Goal: Task Accomplishment & Management: Use online tool/utility

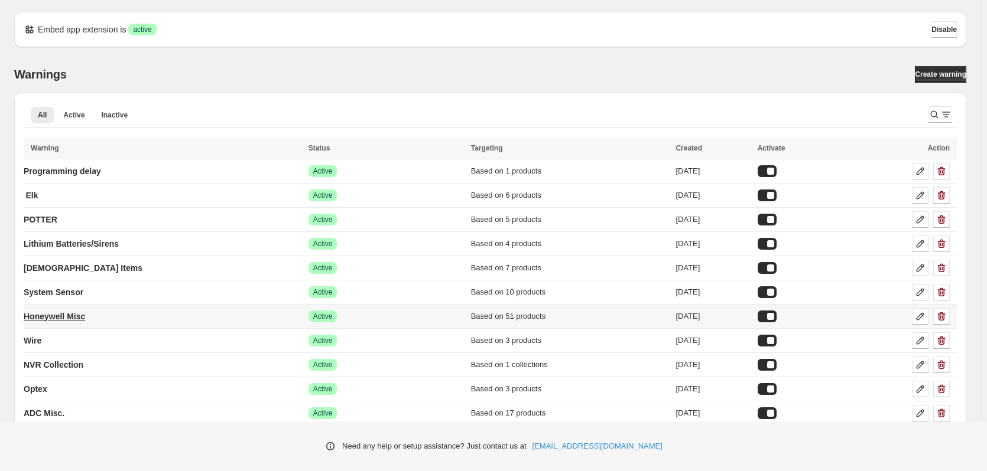
click at [53, 318] on p "Honeywell Misc" at bounding box center [54, 317] width 61 height 12
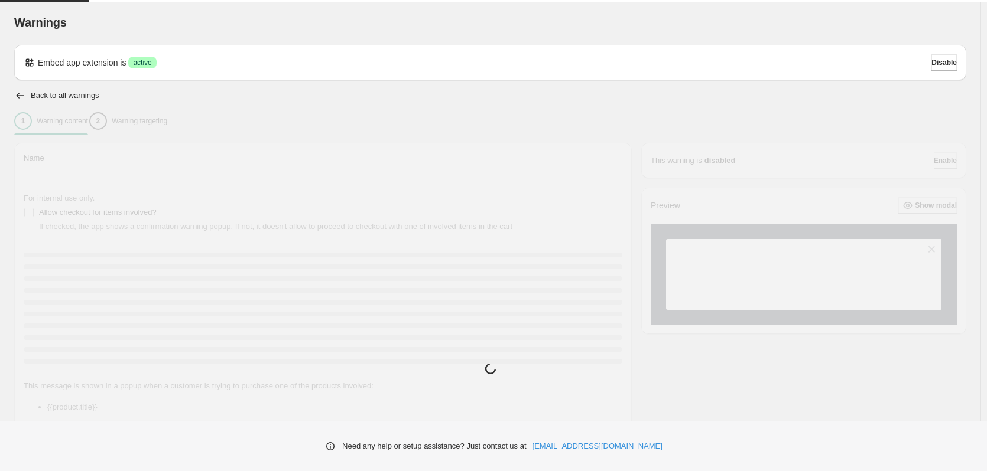
type input "**********"
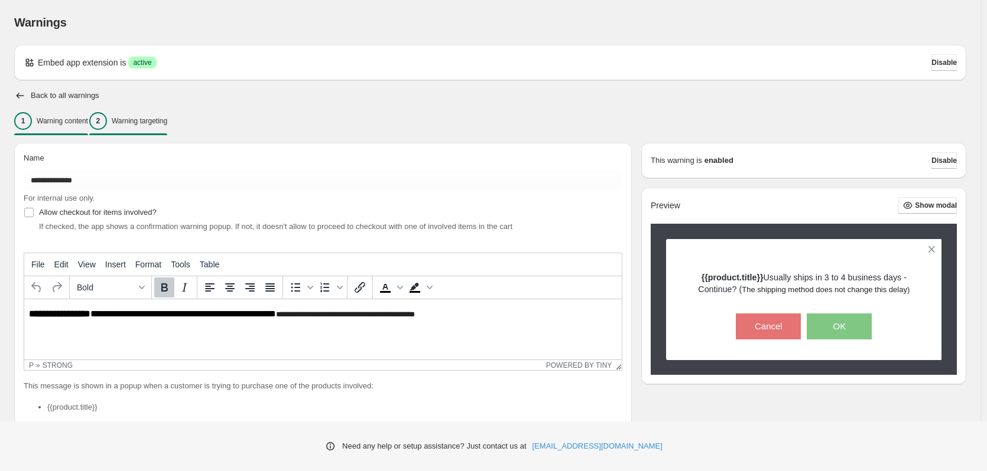
click at [167, 122] on p "Warning targeting" at bounding box center [140, 120] width 56 height 9
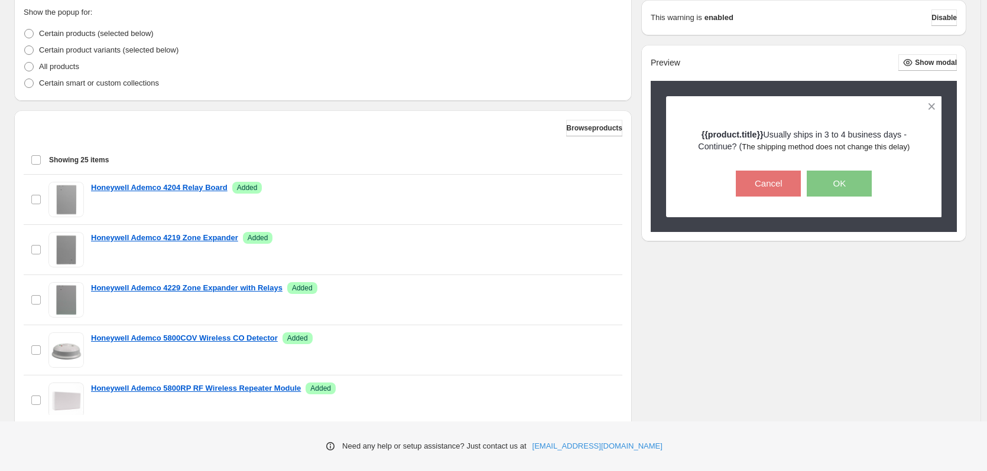
scroll to position [295, 0]
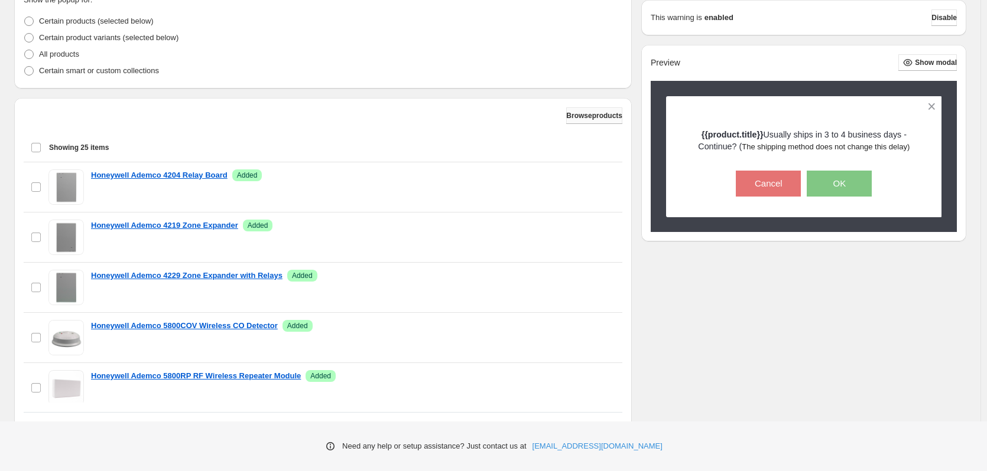
click at [574, 113] on span "Browse products" at bounding box center [594, 115] width 56 height 9
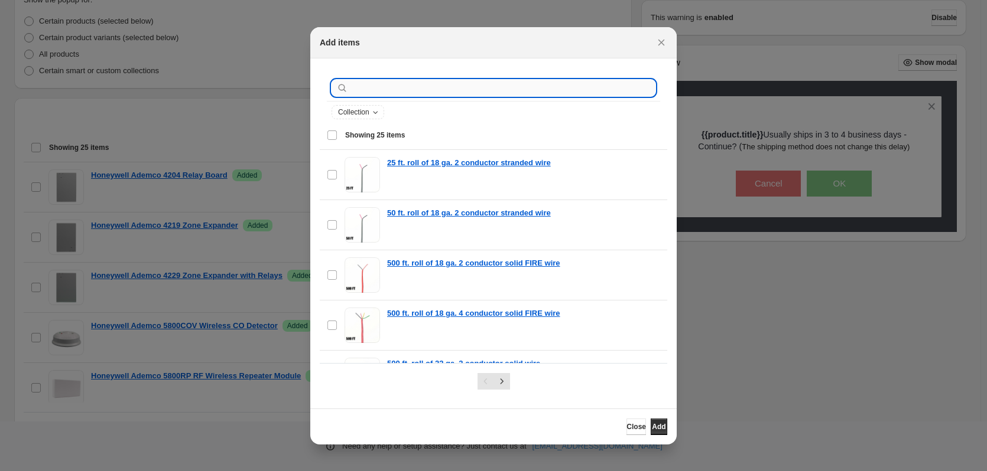
click at [448, 89] on input ":r2f:" at bounding box center [502, 88] width 305 height 17
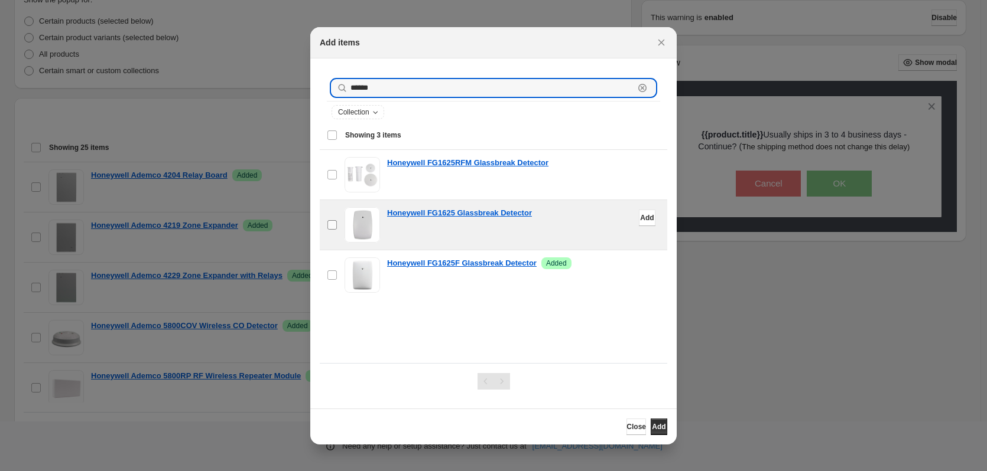
type input "******"
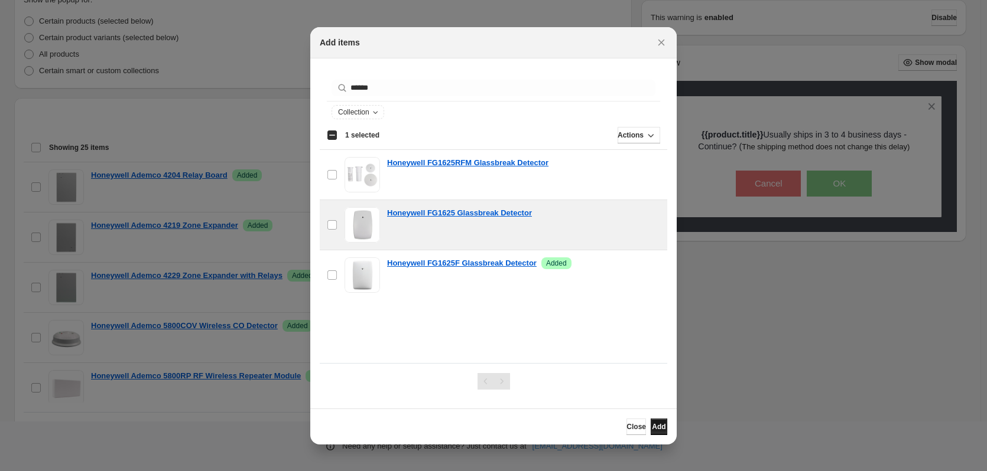
click at [654, 428] on span "Add" at bounding box center [659, 426] width 14 height 9
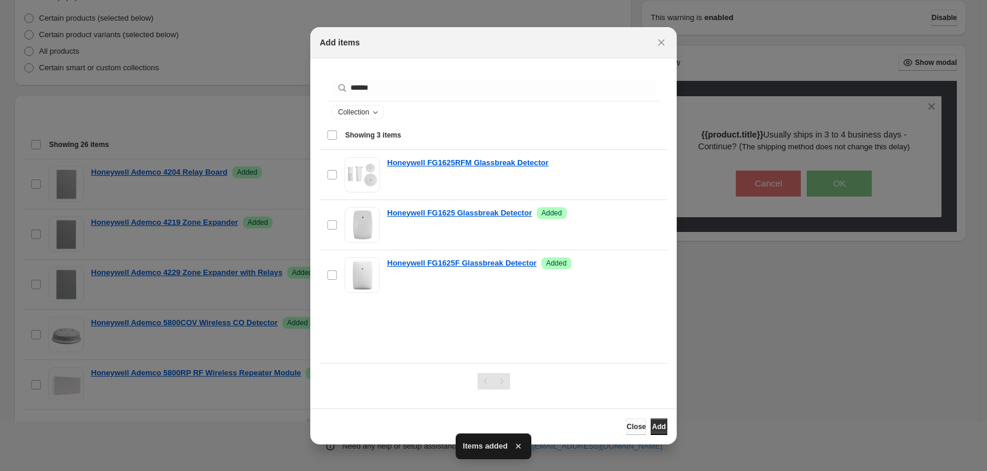
click at [626, 426] on span "Close" at bounding box center [635, 426] width 19 height 9
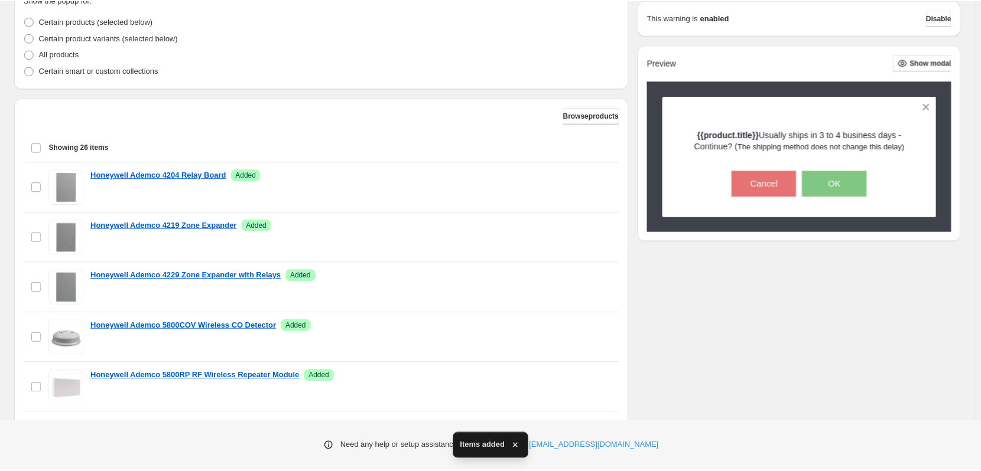
scroll to position [357, 0]
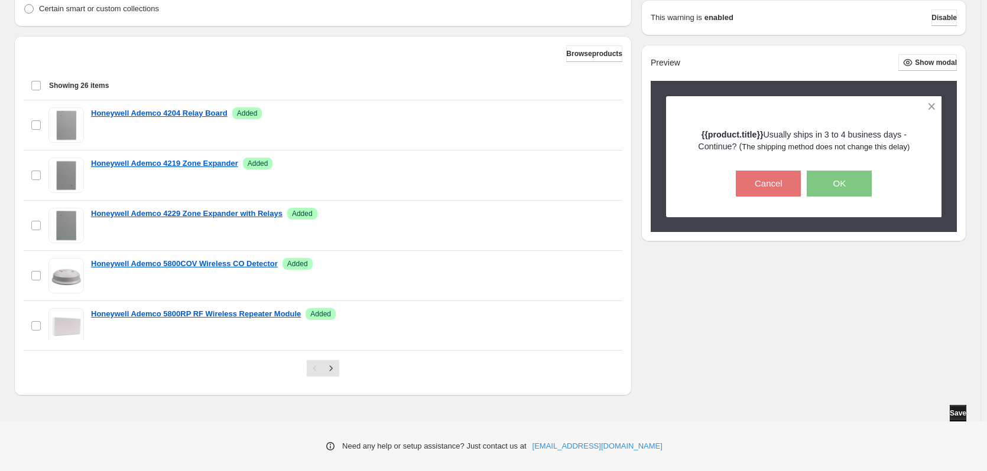
click at [949, 411] on button "Save" at bounding box center [957, 413] width 17 height 17
